Goal: Information Seeking & Learning: Learn about a topic

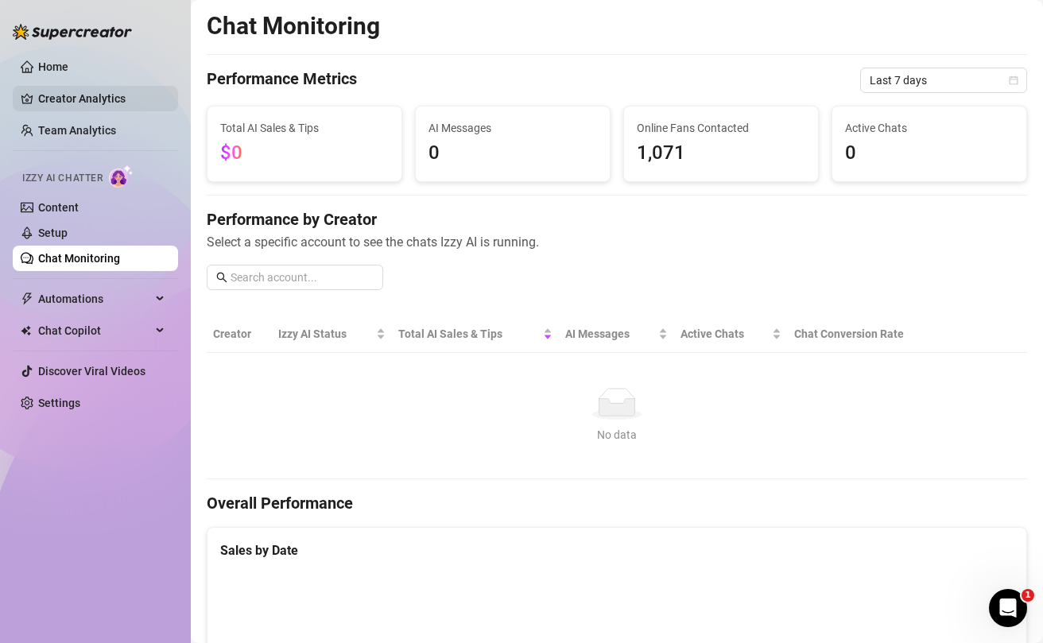
click at [78, 108] on link "Creator Analytics" at bounding box center [101, 98] width 127 height 25
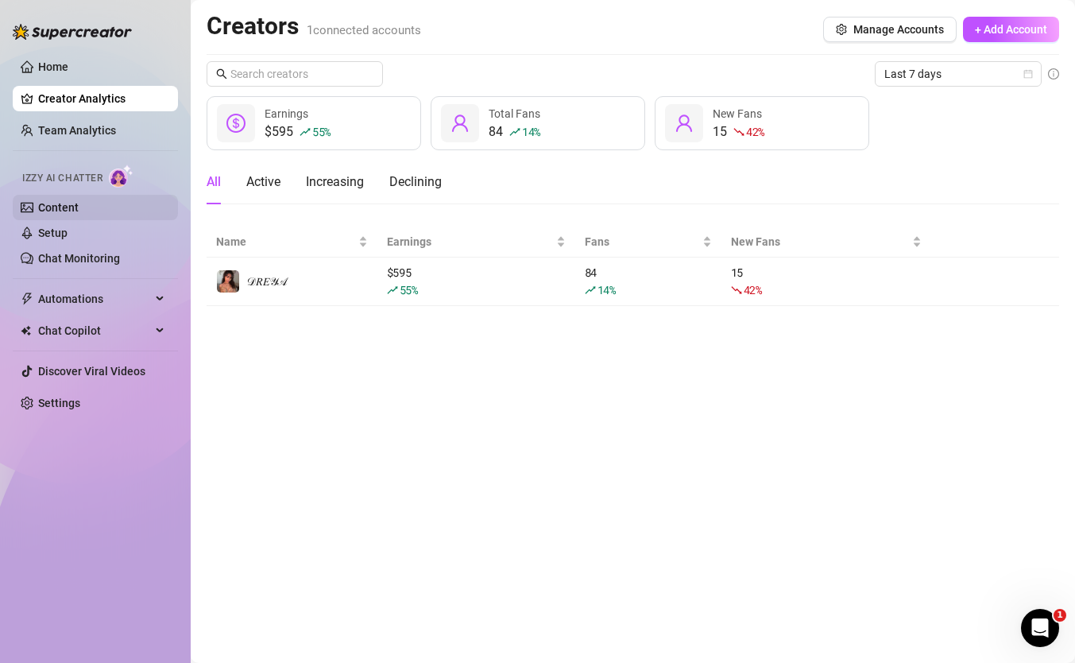
click at [76, 207] on link "Content" at bounding box center [58, 207] width 41 height 13
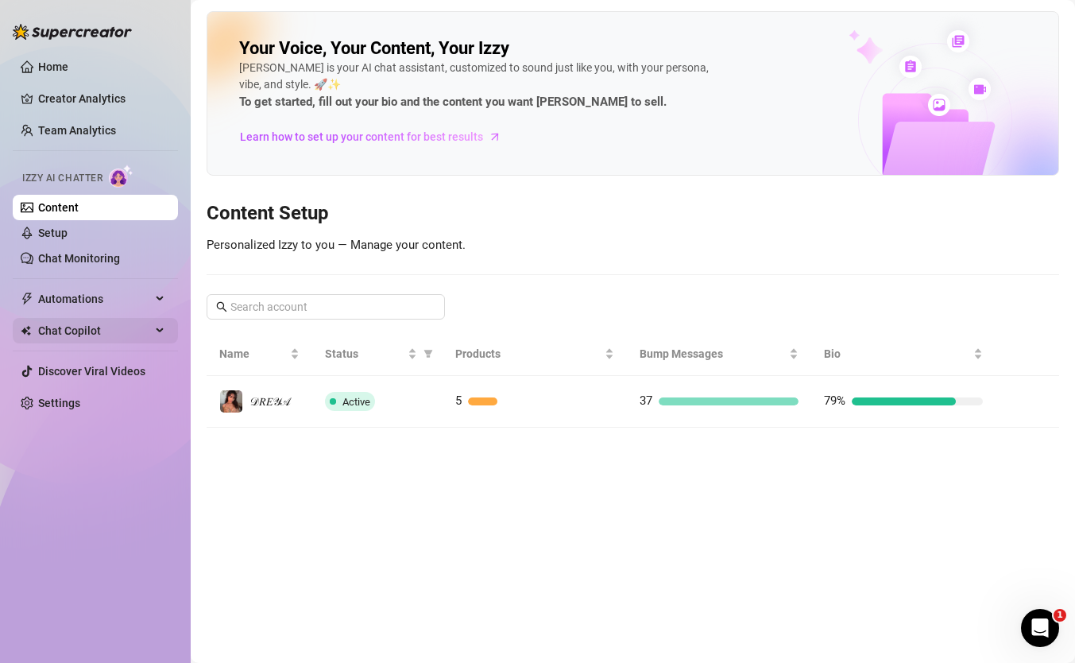
click at [153, 327] on div "Chat Copilot" at bounding box center [95, 330] width 165 height 25
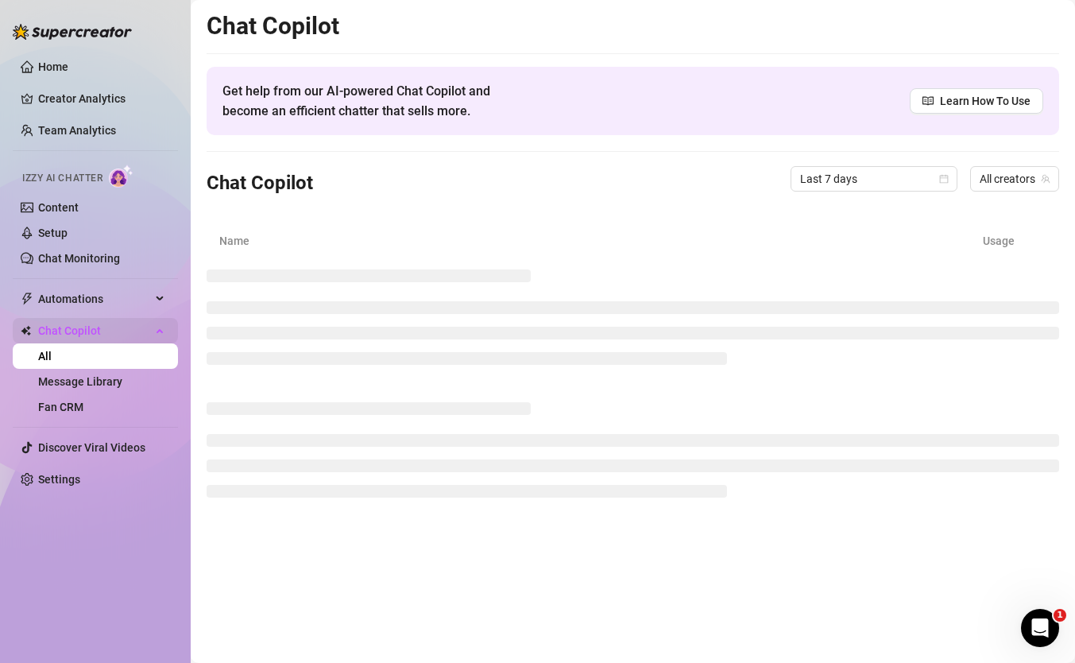
click at [156, 327] on div "Chat Copilot" at bounding box center [95, 330] width 165 height 25
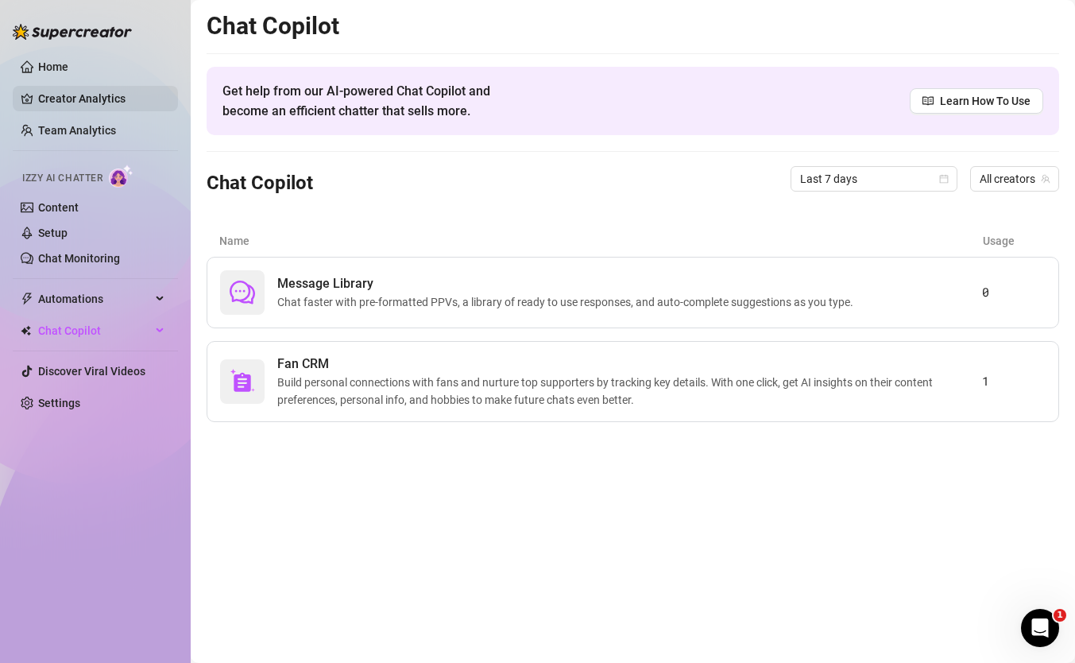
click at [95, 106] on link "Creator Analytics" at bounding box center [101, 98] width 127 height 25
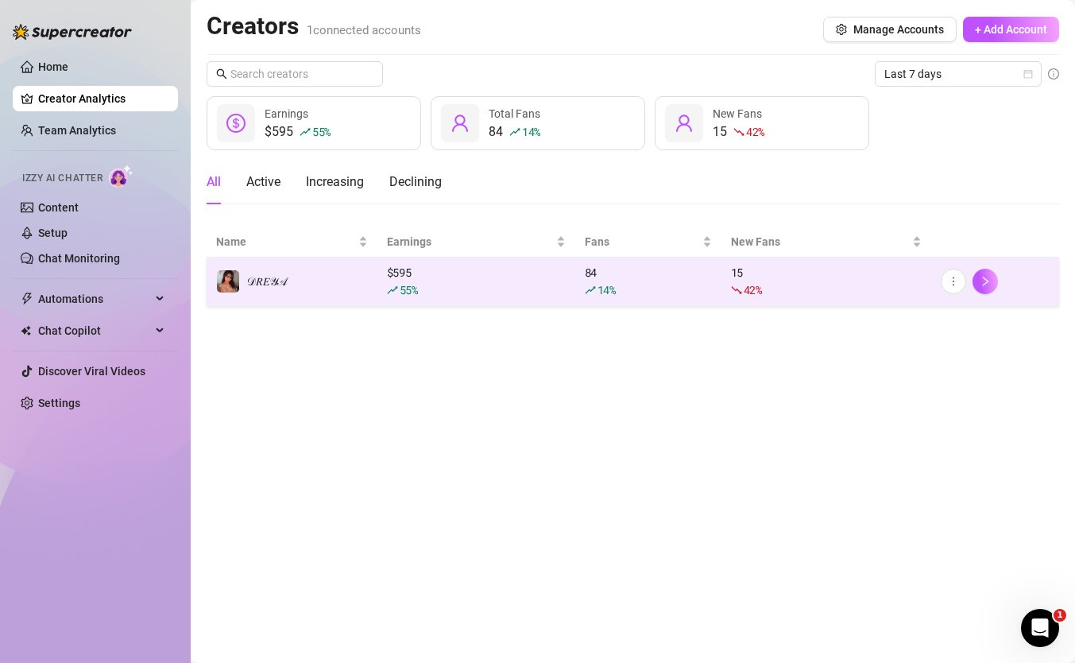
click at [496, 298] on div "55 %" at bounding box center [476, 289] width 179 height 17
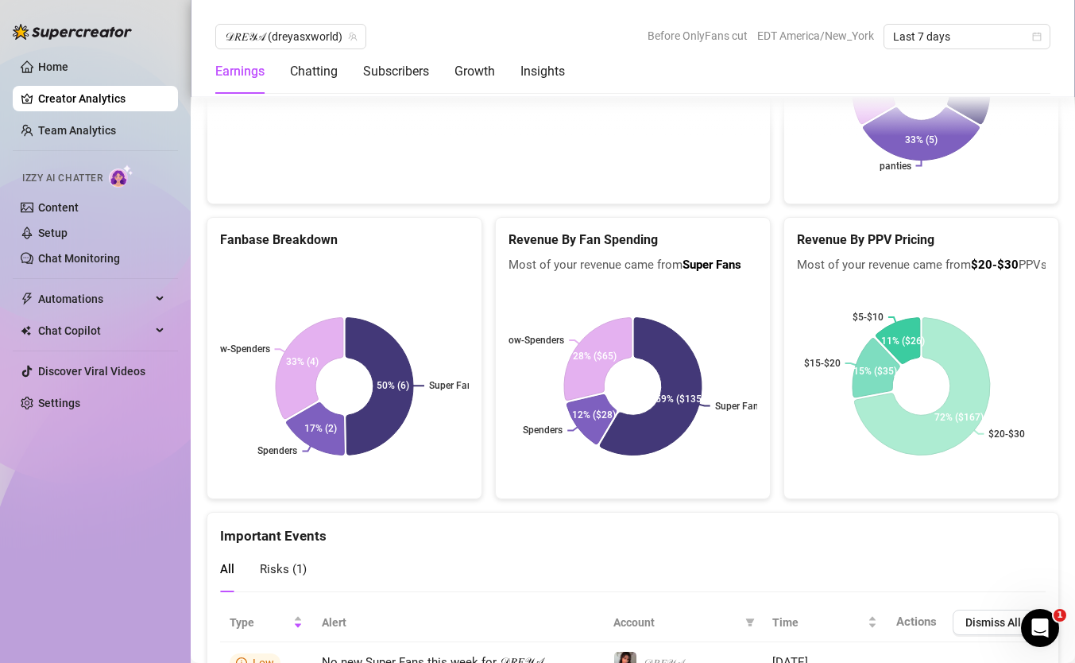
scroll to position [3007, 0]
